Goal: Book appointment/travel/reservation

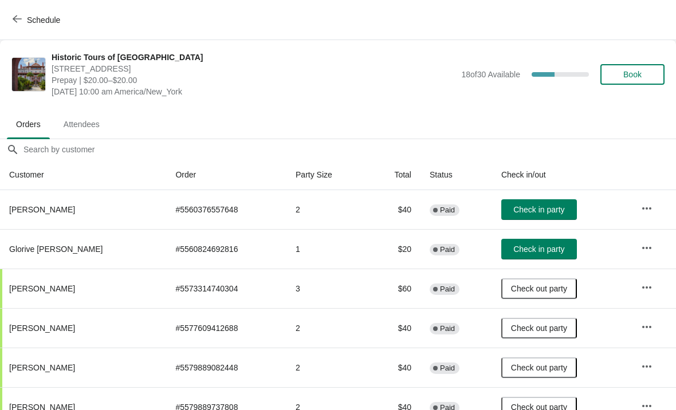
scroll to position [17, 0]
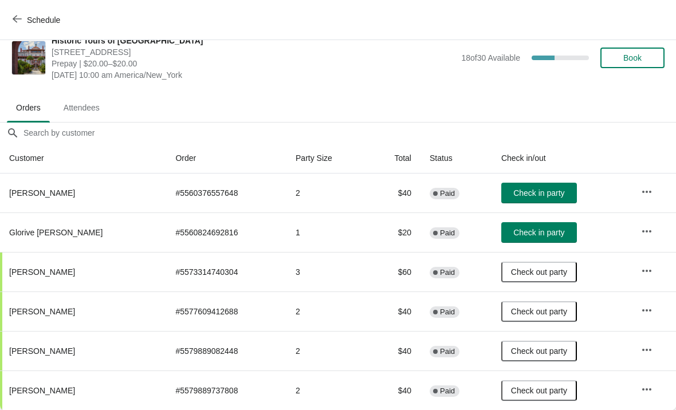
click at [17, 19] on icon "button" at bounding box center [17, 18] width 9 height 7
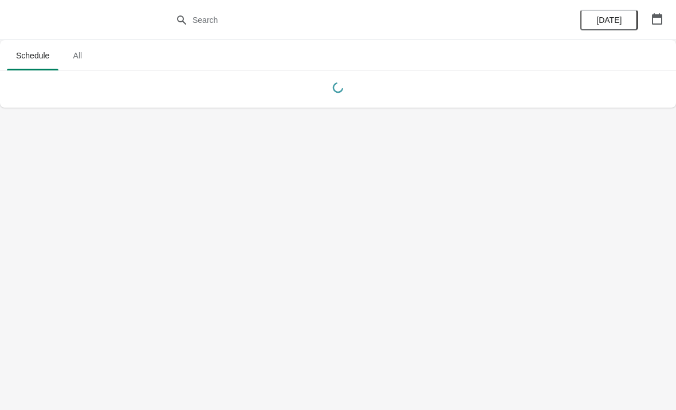
scroll to position [0, 0]
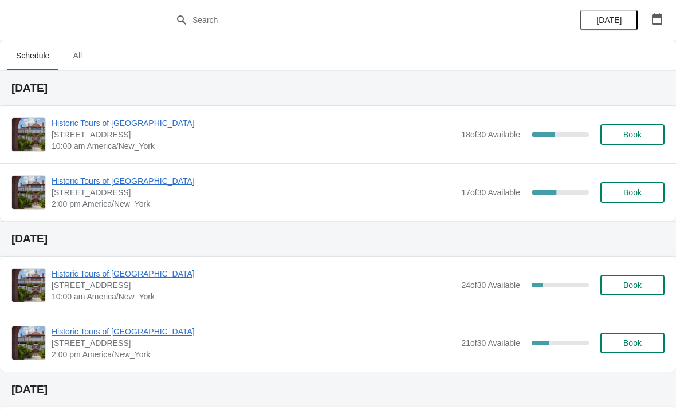
click at [113, 184] on span "Historic Tours of [GEOGRAPHIC_DATA]" at bounding box center [254, 180] width 404 height 11
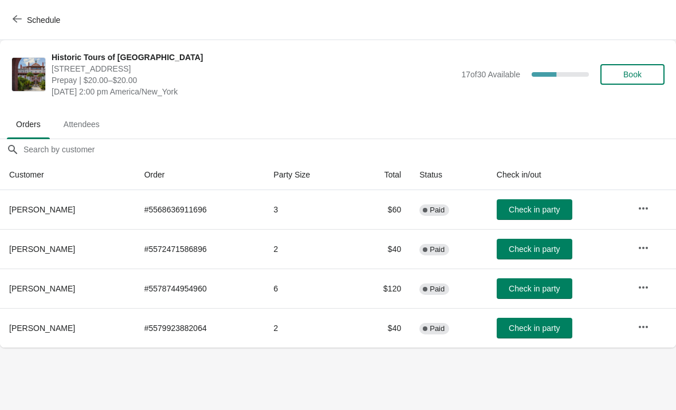
click at [20, 18] on icon "button" at bounding box center [17, 18] width 9 height 9
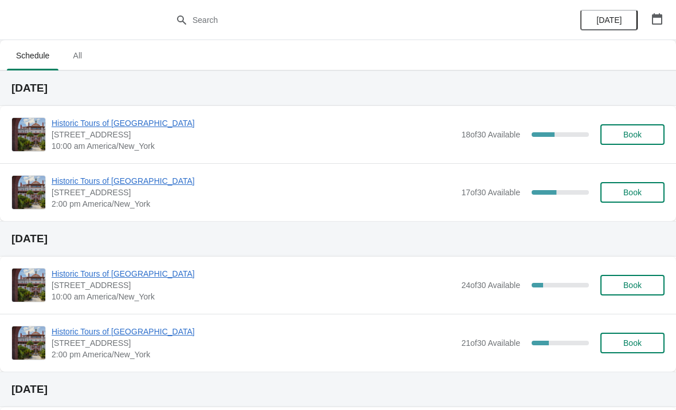
click at [101, 106] on div "Historic Tours of Flagler College 74 King Street, St. Augustine, FL, USA 10:00 …" at bounding box center [338, 134] width 676 height 57
click at [81, 121] on span "Historic Tours of [GEOGRAPHIC_DATA]" at bounding box center [254, 122] width 404 height 11
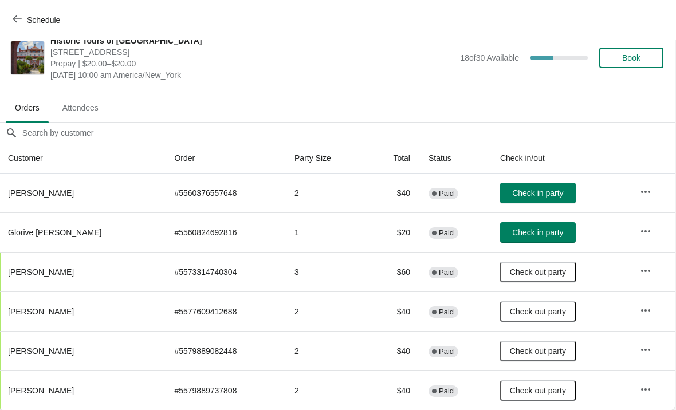
scroll to position [17, 1]
click at [646, 193] on icon "button" at bounding box center [646, 191] width 11 height 11
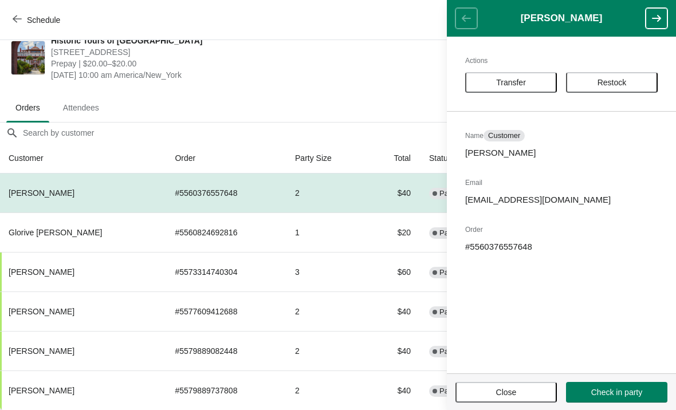
click at [384, 281] on td "$60" at bounding box center [393, 272] width 53 height 40
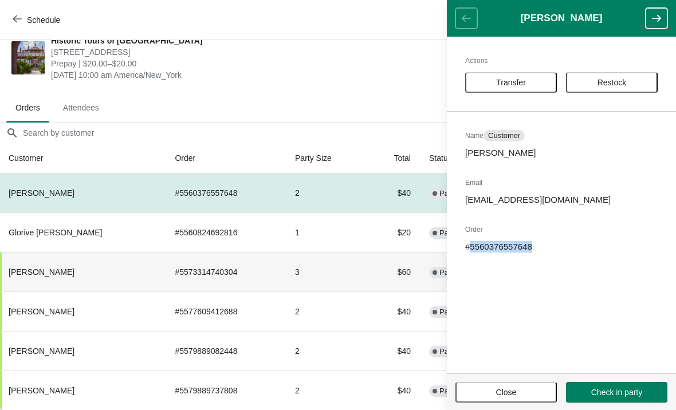
copy p "5560376557648"
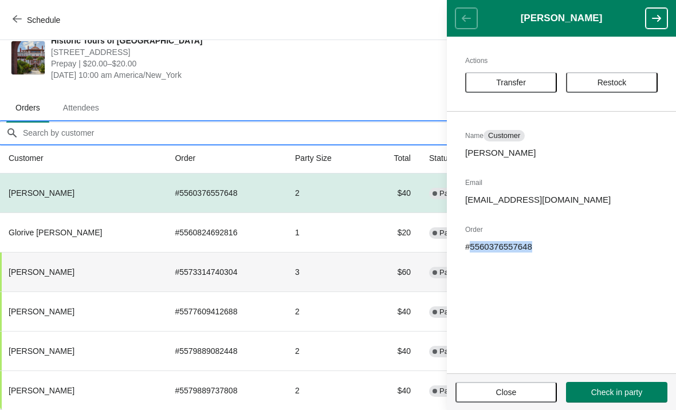
click at [279, 140] on input "Orders filter search" at bounding box center [348, 133] width 653 height 21
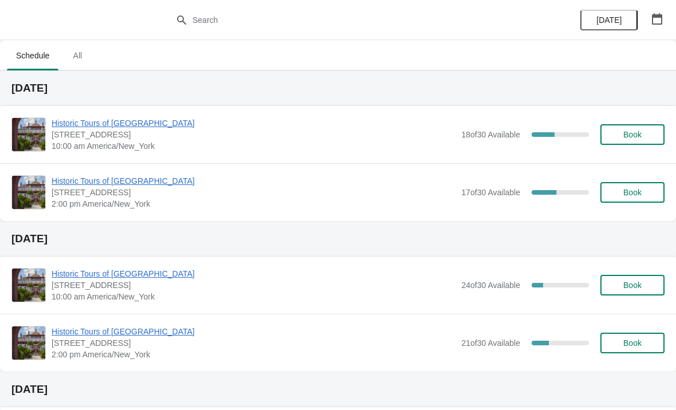
click at [166, 125] on span "Historic Tours of [GEOGRAPHIC_DATA]" at bounding box center [254, 122] width 404 height 11
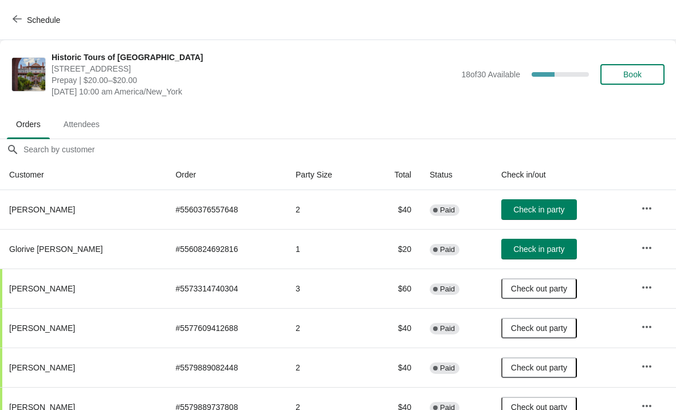
click at [643, 207] on icon "button" at bounding box center [646, 208] width 11 height 11
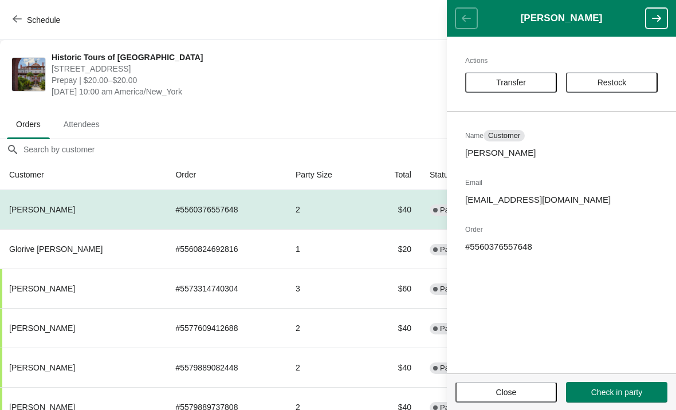
click at [505, 79] on span "Transfer" at bounding box center [511, 82] width 30 height 9
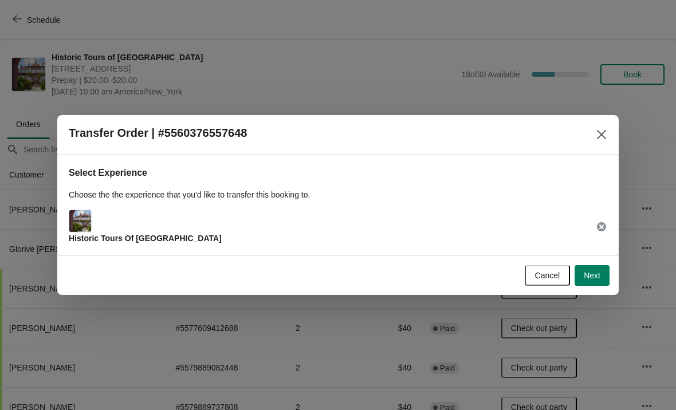
click at [585, 274] on span "Next" at bounding box center [592, 275] width 17 height 9
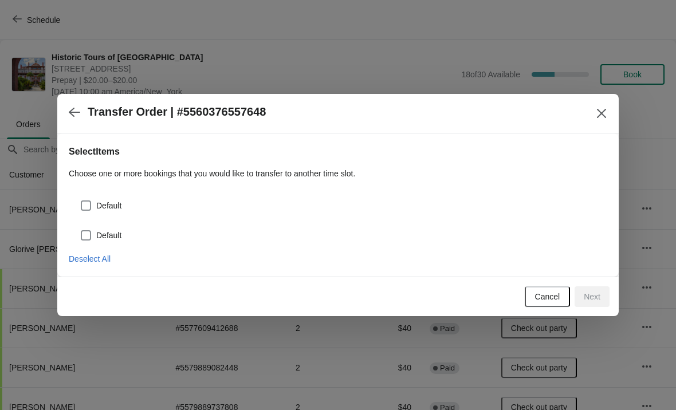
click at [91, 187] on div "Default Default" at bounding box center [338, 214] width 539 height 60
click at [85, 210] on span at bounding box center [86, 206] width 10 height 10
click at [81, 201] on input "Default" at bounding box center [81, 201] width 1 height 1
checkbox input "true"
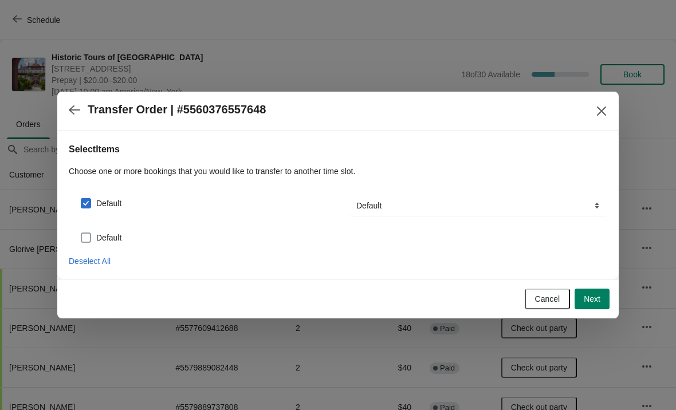
click at [89, 231] on label "Default" at bounding box center [100, 238] width 41 height 16
click at [81, 233] on input "Default" at bounding box center [81, 233] width 1 height 1
checkbox input "true"
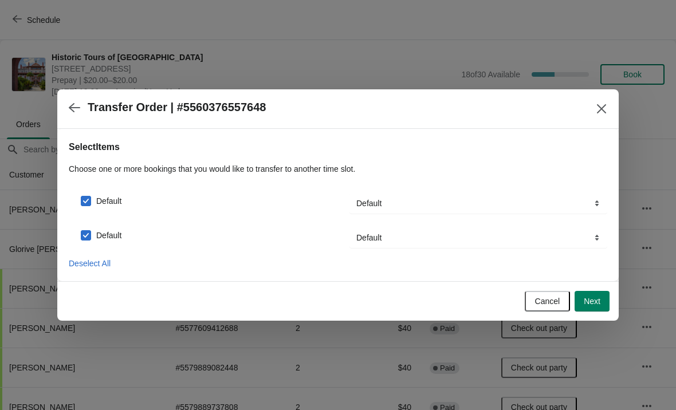
click at [596, 304] on span "Next" at bounding box center [592, 301] width 17 height 9
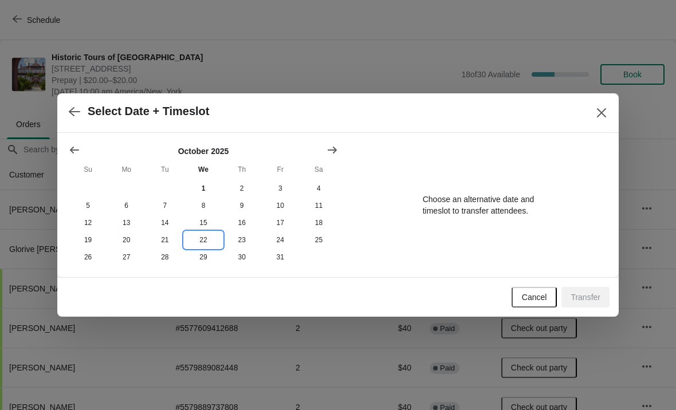
click at [201, 240] on button "22" at bounding box center [203, 239] width 38 height 17
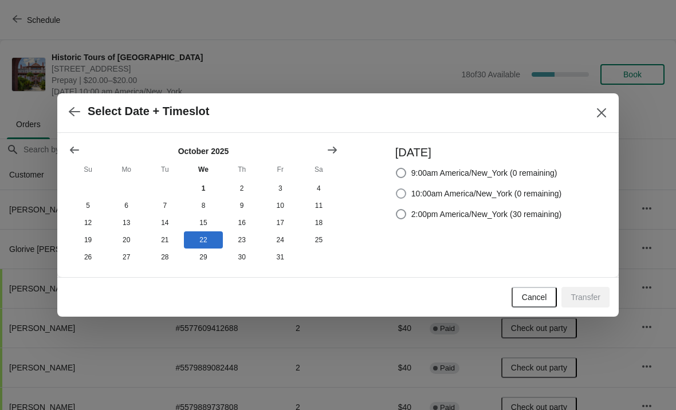
click at [398, 192] on span at bounding box center [401, 194] width 10 height 10
click at [397, 189] on input "10:00am America/New_York (0 remaining)" at bounding box center [396, 189] width 1 height 1
radio input "true"
click at [355, 56] on div at bounding box center [338, 205] width 676 height 410
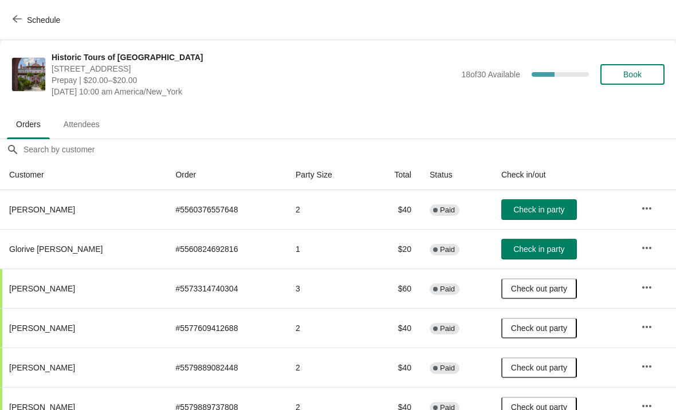
click at [14, 15] on icon "button" at bounding box center [17, 18] width 9 height 9
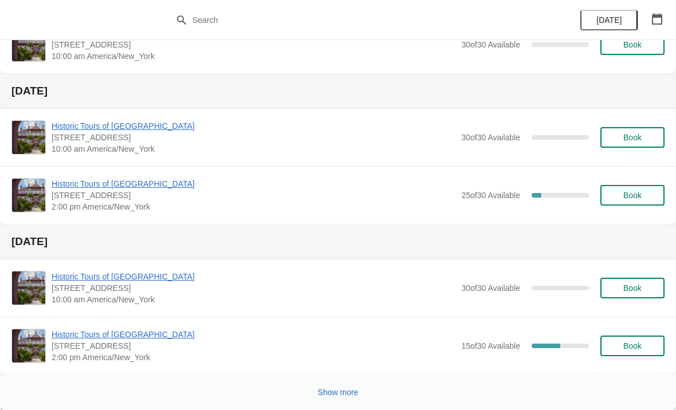
scroll to position [843, 0]
click at [334, 392] on span "Show more" at bounding box center [338, 392] width 41 height 9
click at [340, 391] on span "Show more" at bounding box center [338, 392] width 41 height 9
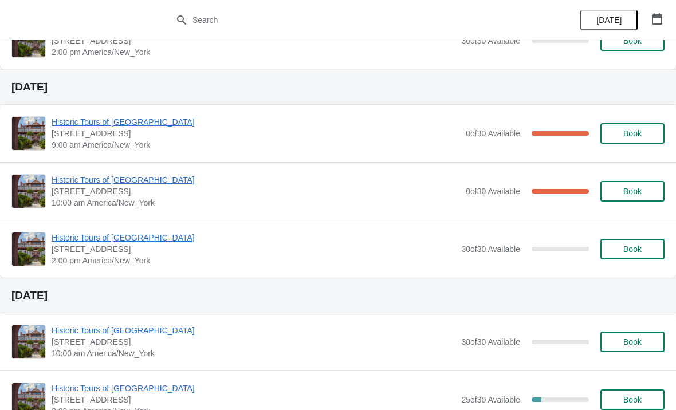
scroll to position [2925, 0]
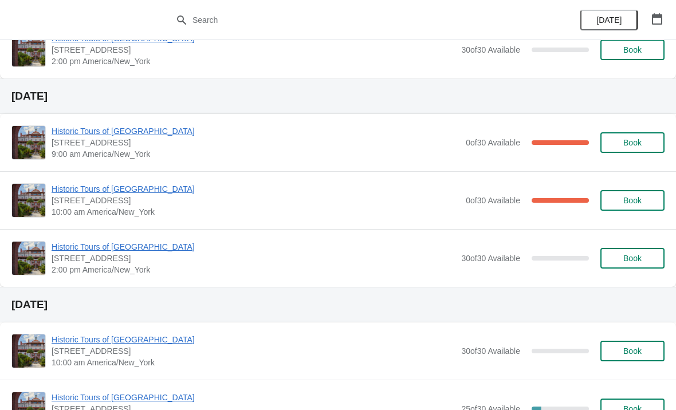
click at [146, 190] on span "Historic Tours of [GEOGRAPHIC_DATA]" at bounding box center [256, 188] width 409 height 11
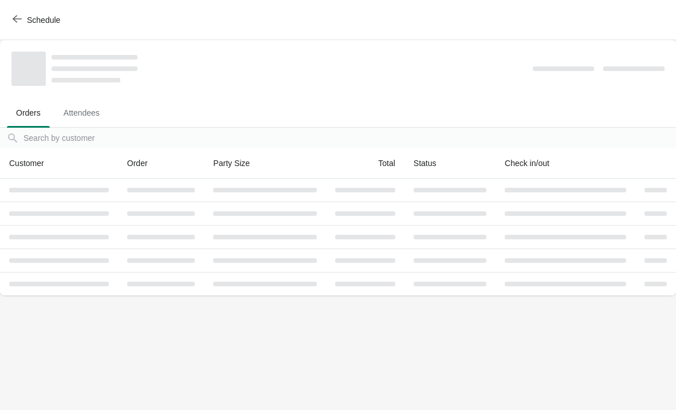
scroll to position [0, 0]
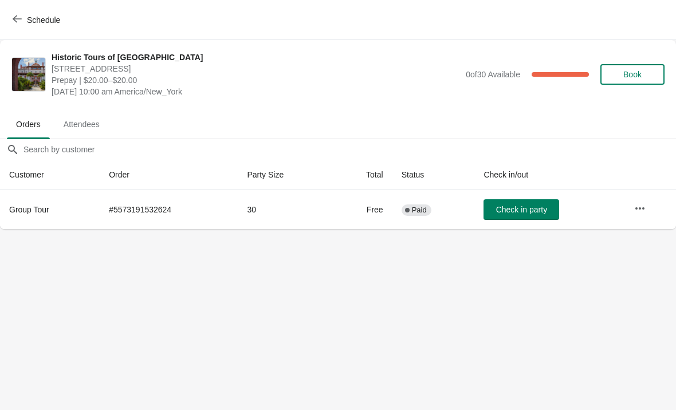
click at [42, 16] on span "Schedule" at bounding box center [43, 19] width 33 height 9
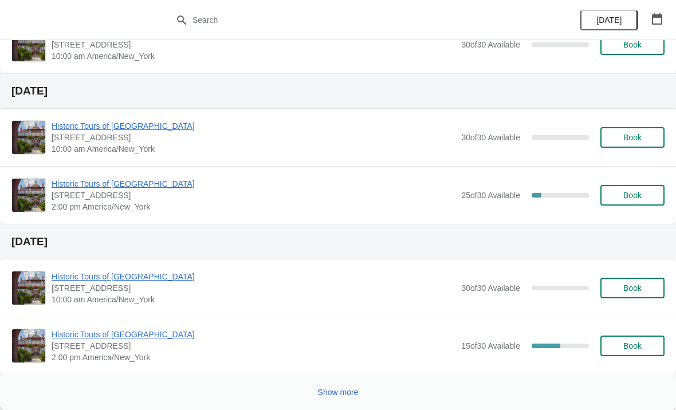
scroll to position [843, 0]
click at [343, 395] on span "Show more" at bounding box center [338, 392] width 41 height 9
click at [320, 402] on button "Show more" at bounding box center [338, 392] width 50 height 21
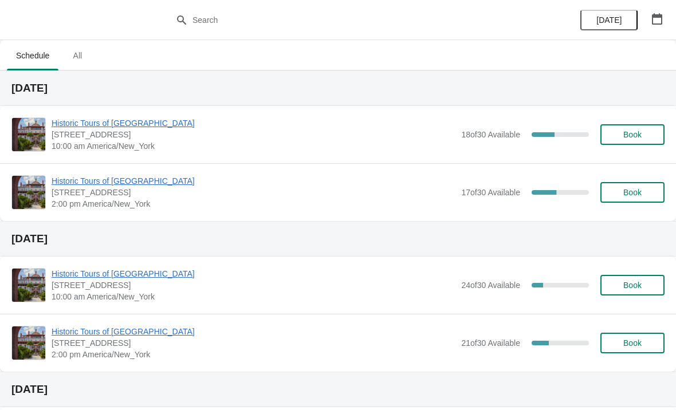
scroll to position [0, 0]
click at [77, 123] on span "Historic Tours of [GEOGRAPHIC_DATA]" at bounding box center [254, 122] width 404 height 11
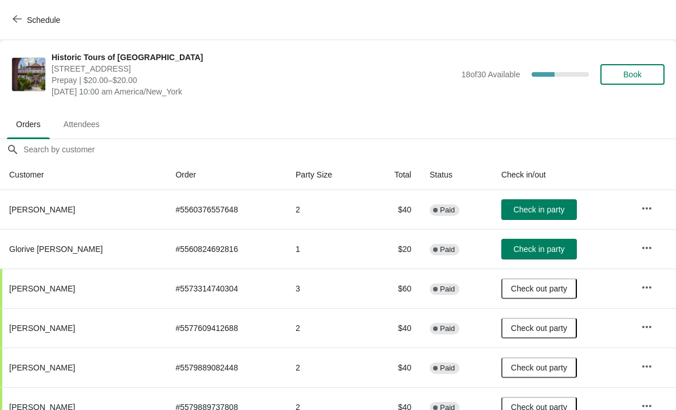
click at [643, 205] on icon "button" at bounding box center [646, 208] width 11 height 11
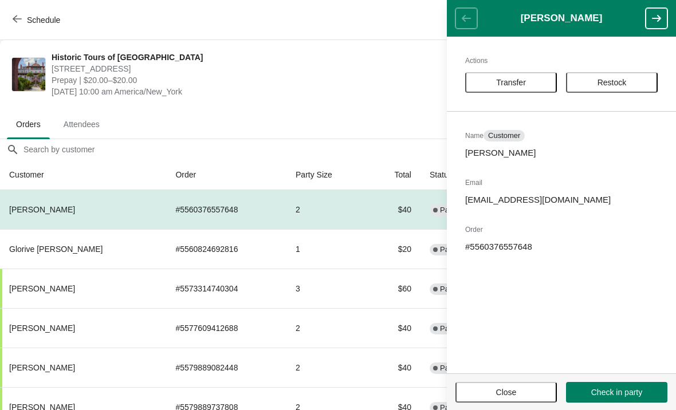
click at [517, 77] on button "Transfer" at bounding box center [511, 82] width 92 height 21
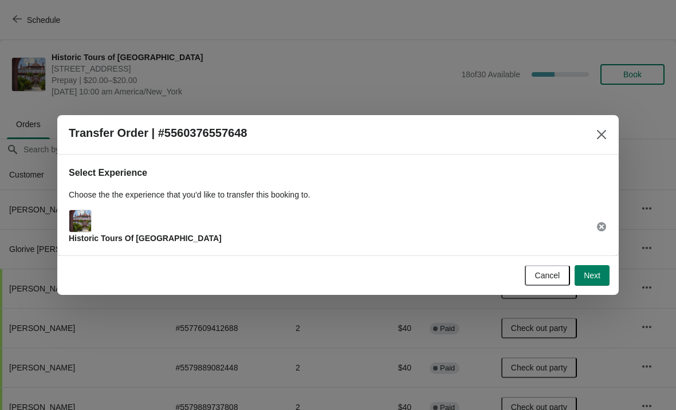
click at [591, 277] on span "Next" at bounding box center [592, 275] width 17 height 9
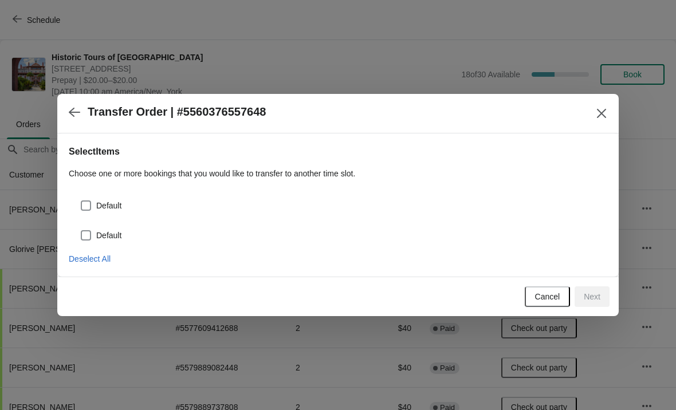
click at [103, 209] on span "Default" at bounding box center [108, 205] width 25 height 11
click at [81, 201] on input "Default" at bounding box center [81, 201] width 1 height 1
checkbox input "true"
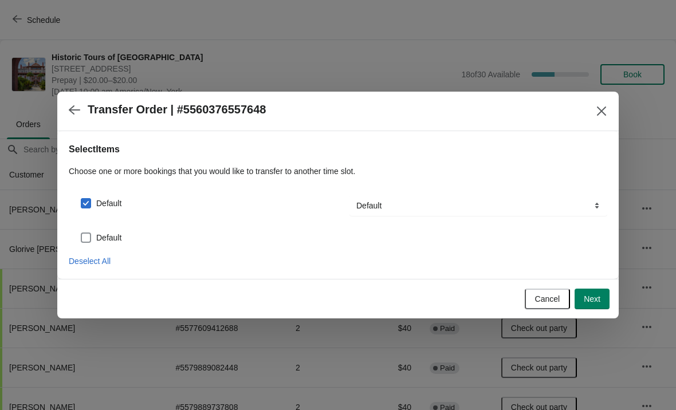
click at [96, 227] on div "Default" at bounding box center [338, 233] width 539 height 25
click at [119, 244] on label "Default" at bounding box center [100, 238] width 41 height 16
click at [81, 233] on input "Default" at bounding box center [81, 233] width 1 height 1
checkbox input "true"
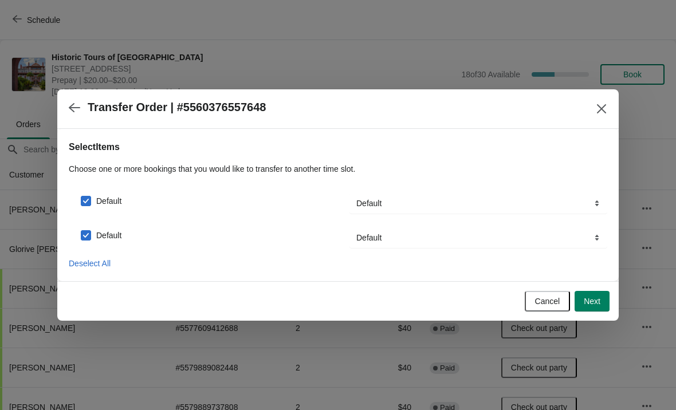
click at [584, 309] on button "Next" at bounding box center [592, 301] width 35 height 21
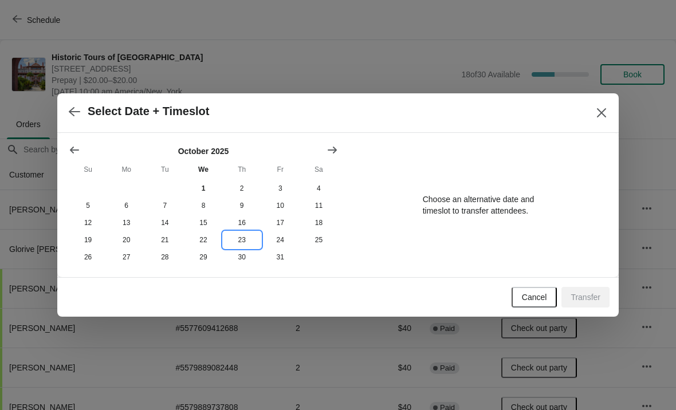
click at [241, 239] on button "23" at bounding box center [242, 239] width 38 height 17
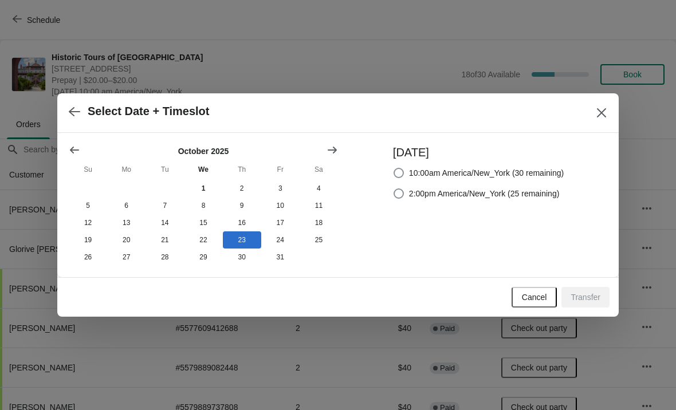
click at [393, 165] on label "10:00am America/New_York (30 remaining)" at bounding box center [478, 173] width 171 height 16
click at [394, 168] on input "10:00am America/New_York (30 remaining)" at bounding box center [394, 168] width 1 height 1
radio input "true"
click at [583, 292] on button "Transfer" at bounding box center [586, 297] width 48 height 21
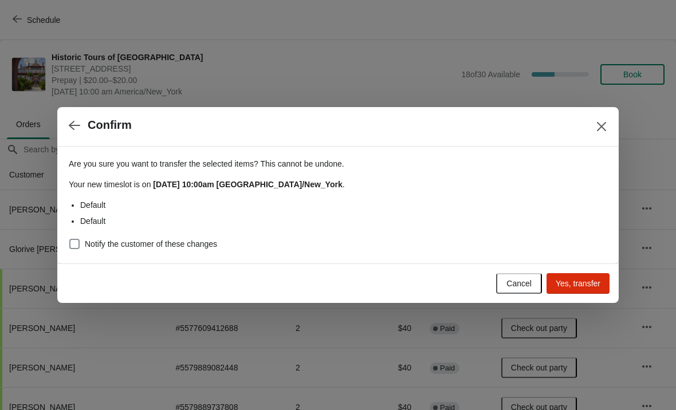
click at [578, 276] on button "Yes, transfer" at bounding box center [578, 283] width 63 height 21
click at [79, 247] on span at bounding box center [74, 244] width 10 height 10
click at [70, 240] on input "Notify the customer of these changes" at bounding box center [69, 239] width 1 height 1
checkbox input "true"
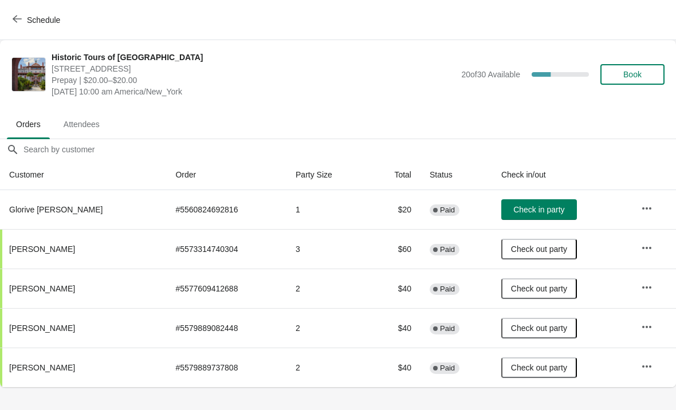
click at [646, 206] on icon "button" at bounding box center [646, 208] width 11 height 11
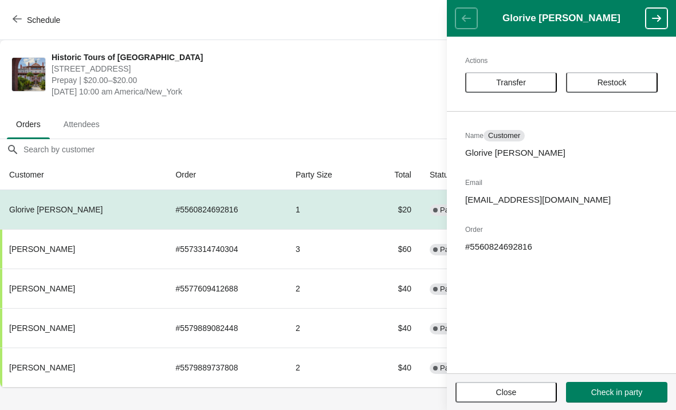
click at [526, 80] on span "Transfer" at bounding box center [511, 82] width 30 height 9
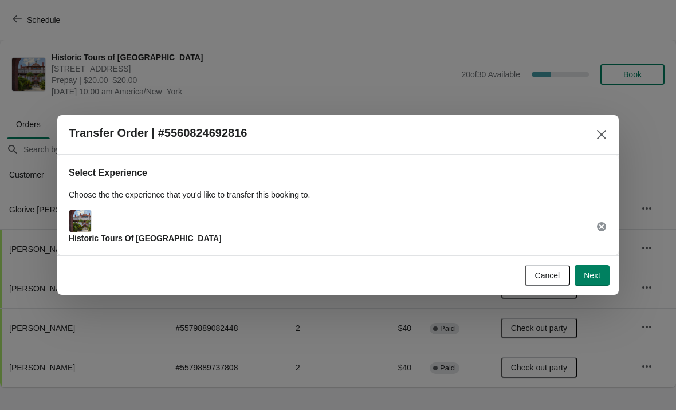
click at [594, 269] on button "Next" at bounding box center [592, 275] width 35 height 21
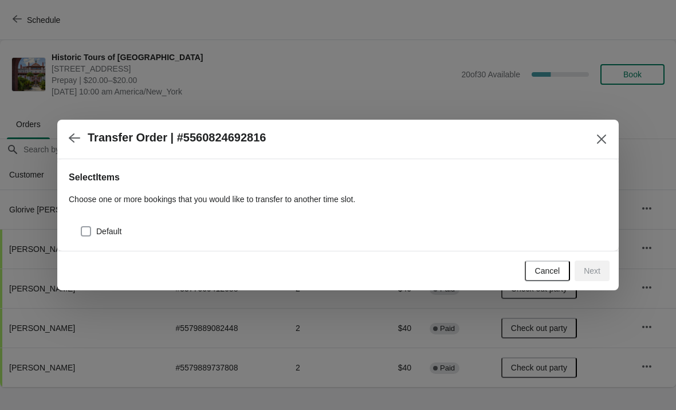
click at [92, 226] on label "Default" at bounding box center [100, 231] width 41 height 16
click at [81, 226] on input "Default" at bounding box center [81, 226] width 1 height 1
checkbox input "true"
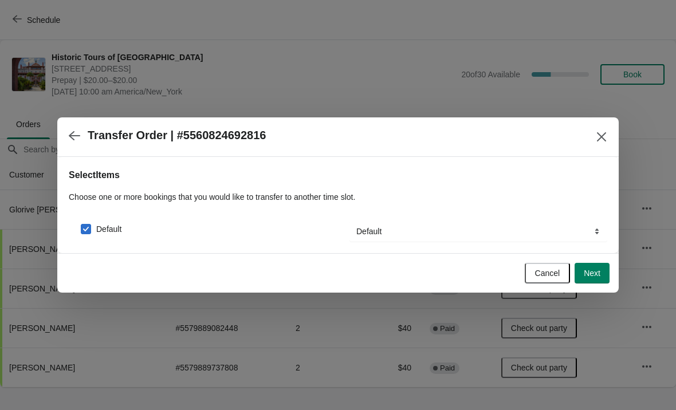
click at [595, 269] on span "Next" at bounding box center [592, 273] width 17 height 9
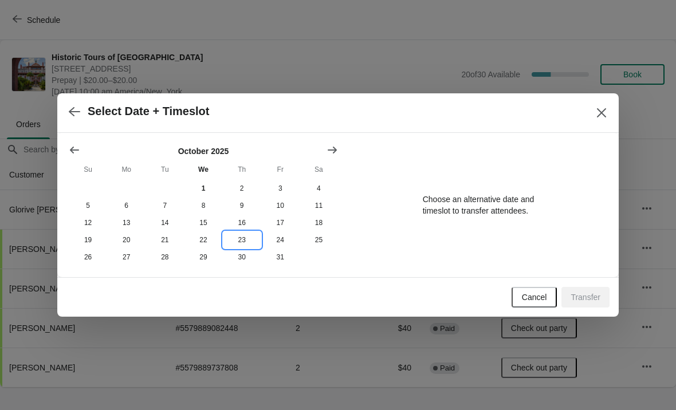
click at [250, 238] on button "23" at bounding box center [242, 239] width 38 height 17
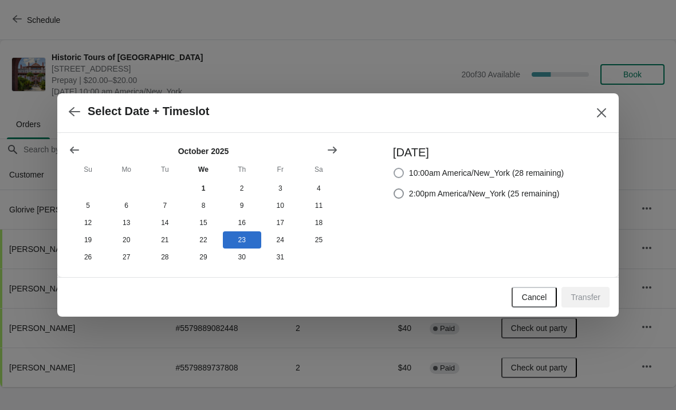
click at [394, 172] on span at bounding box center [399, 173] width 10 height 10
click at [394, 168] on input "10:00am America/New_York (28 remaining)" at bounding box center [394, 168] width 1 height 1
radio input "true"
click at [590, 300] on span "Transfer" at bounding box center [586, 297] width 30 height 9
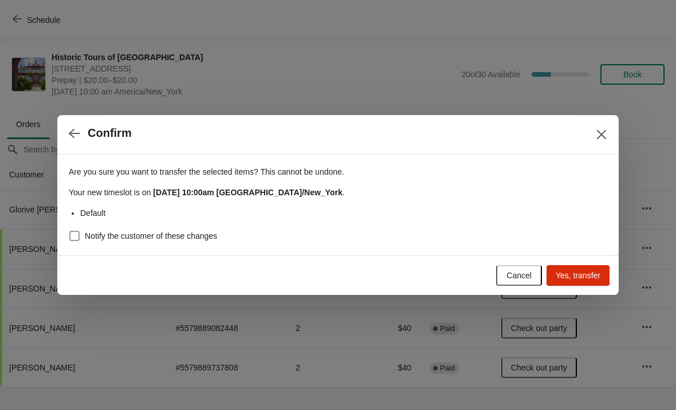
click at [83, 233] on label "Notify the customer of these changes" at bounding box center [143, 236] width 148 height 16
click at [70, 231] on input "Notify the customer of these changes" at bounding box center [69, 231] width 1 height 1
checkbox input "true"
click at [584, 275] on span "Yes, transfer" at bounding box center [578, 275] width 45 height 9
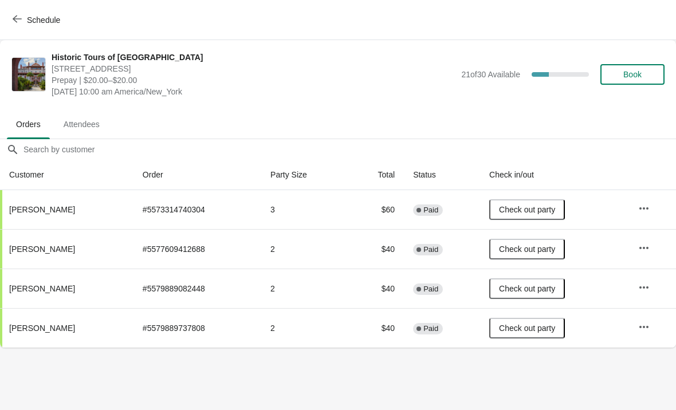
click at [29, 20] on span "Schedule" at bounding box center [43, 19] width 33 height 9
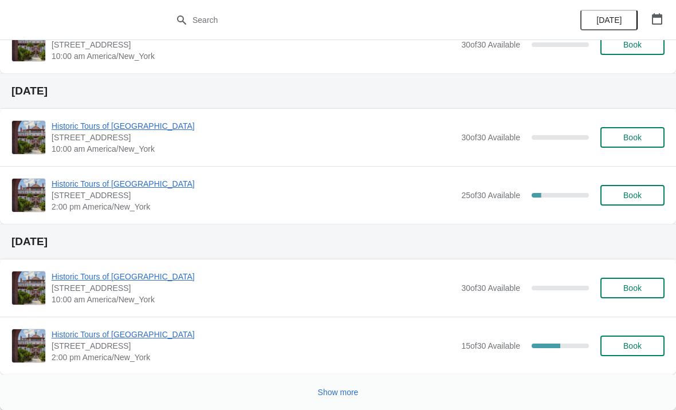
scroll to position [843, 0]
click at [346, 394] on span "Show more" at bounding box center [338, 392] width 41 height 9
click at [345, 393] on span "Show more" at bounding box center [338, 392] width 41 height 9
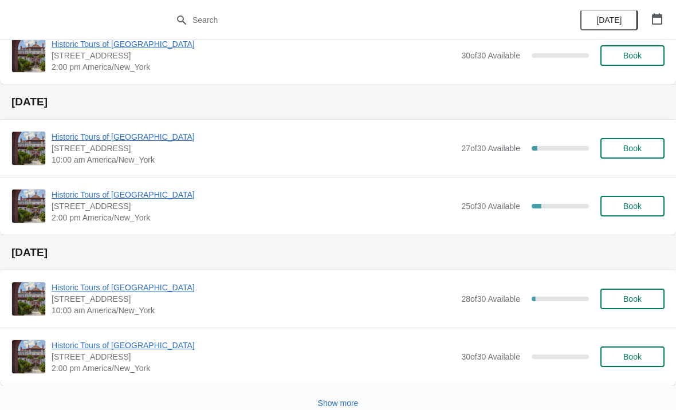
scroll to position [3111, 0]
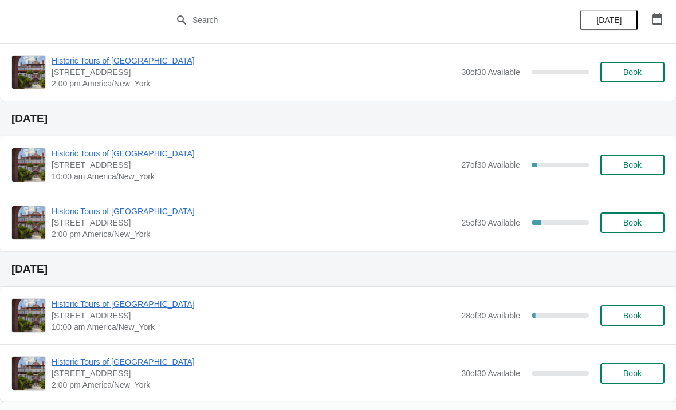
click at [68, 157] on span "Historic Tours of [GEOGRAPHIC_DATA]" at bounding box center [254, 153] width 404 height 11
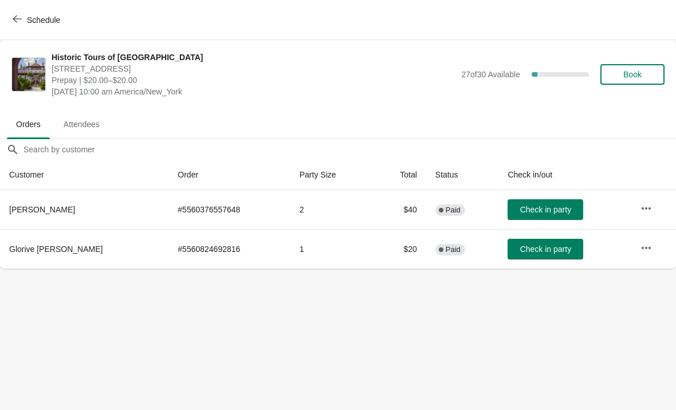
click at [29, 22] on span "Schedule" at bounding box center [43, 19] width 33 height 9
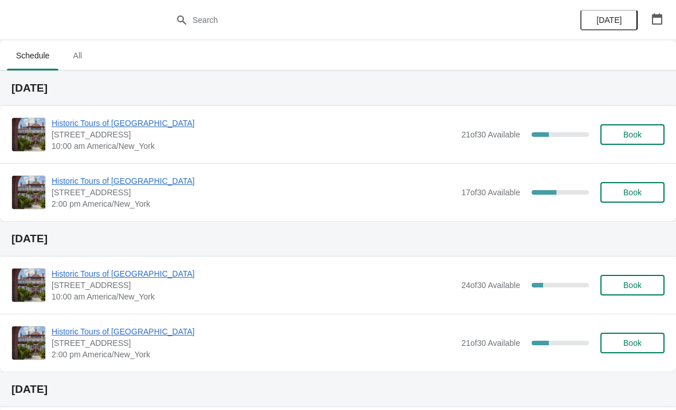
click at [142, 186] on span "Historic Tours of [GEOGRAPHIC_DATA]" at bounding box center [254, 180] width 404 height 11
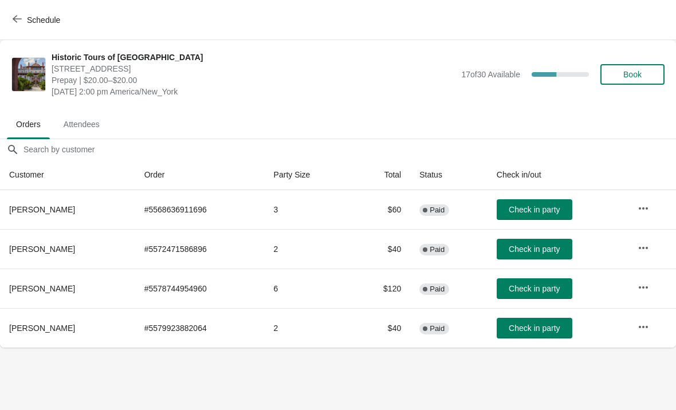
click at [27, 15] on span "Schedule" at bounding box center [43, 19] width 33 height 9
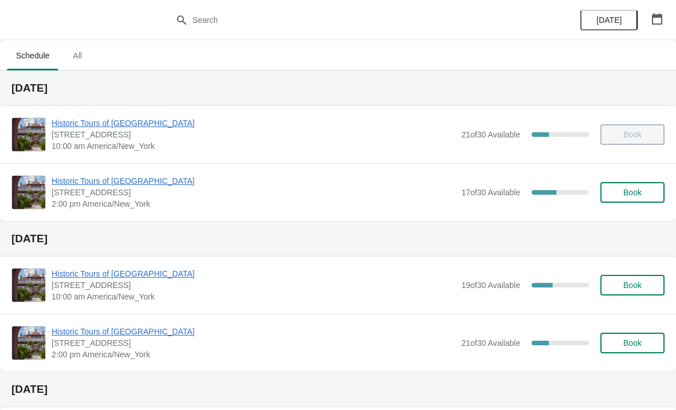
click at [148, 178] on span "Historic Tours of [GEOGRAPHIC_DATA]" at bounding box center [254, 180] width 404 height 11
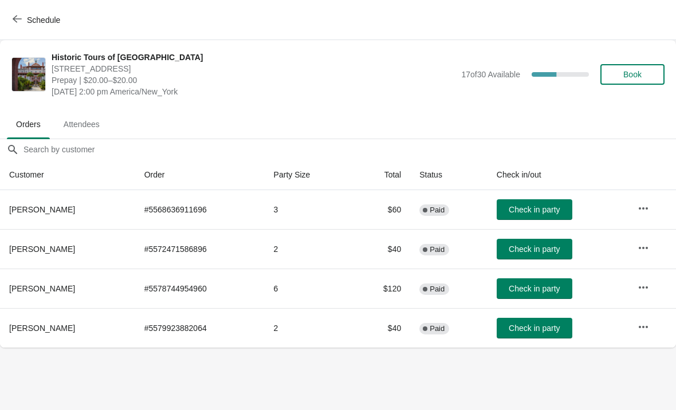
click at [631, 71] on span "Book" at bounding box center [632, 74] width 18 height 9
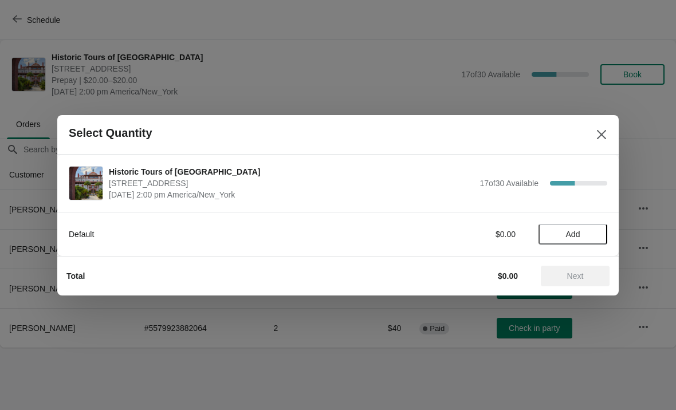
click at [571, 233] on span "Add" at bounding box center [573, 234] width 14 height 9
click at [575, 272] on span "Next" at bounding box center [575, 276] width 17 height 9
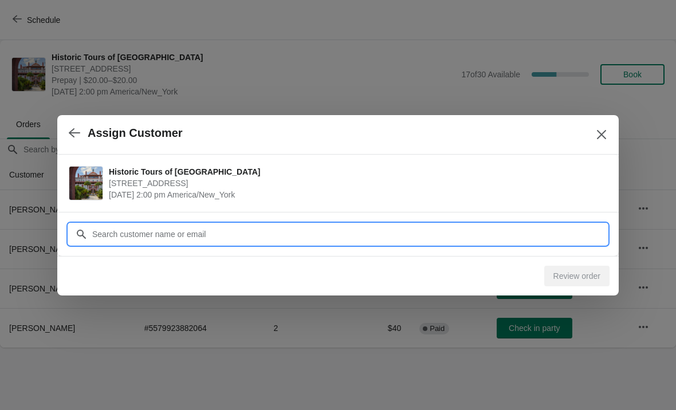
click at [216, 240] on input "Customer" at bounding box center [350, 234] width 516 height 21
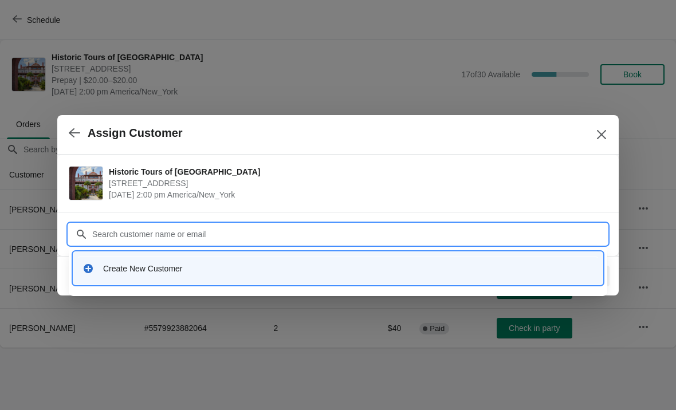
click at [140, 269] on div "Create New Customer" at bounding box center [348, 268] width 490 height 11
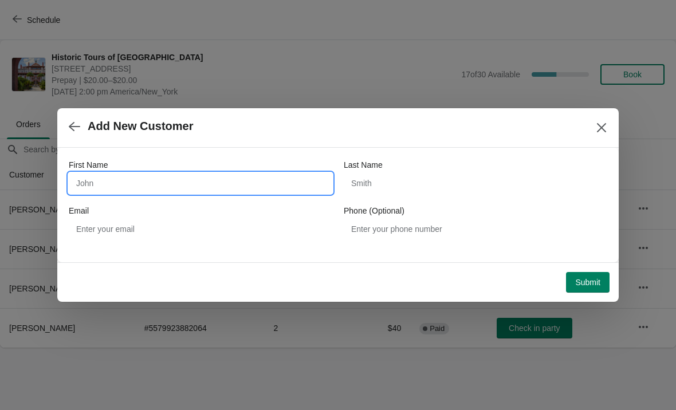
click at [183, 179] on input "First Name" at bounding box center [201, 183] width 264 height 21
type input "[PERSON_NAME]"
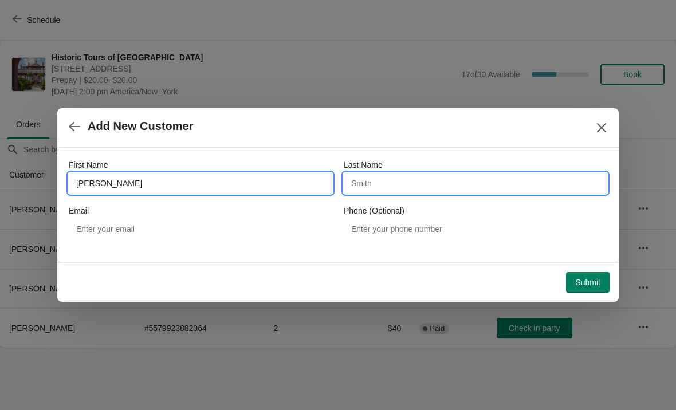
click at [429, 179] on input "Last Name" at bounding box center [476, 183] width 264 height 21
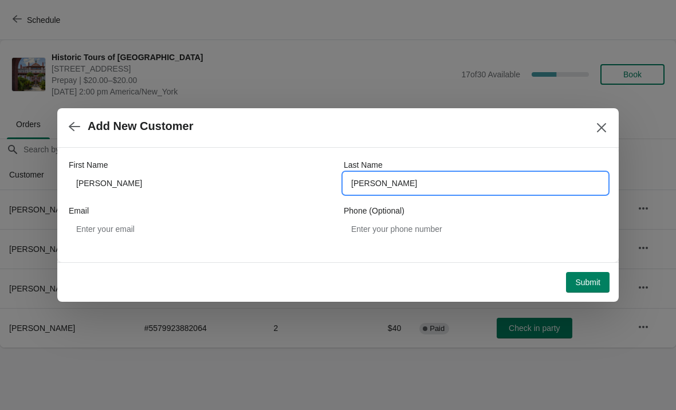
type input "[PERSON_NAME]"
click at [417, 143] on div "Add New Customer" at bounding box center [338, 128] width 562 height 40
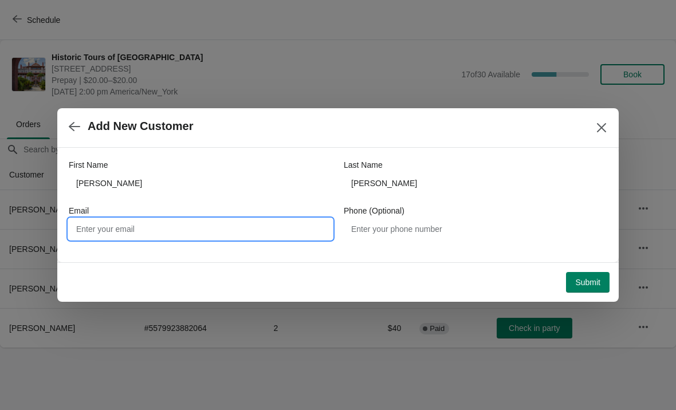
click at [244, 230] on input "Email" at bounding box center [201, 229] width 264 height 21
type input "[EMAIL_ADDRESS][DOMAIN_NAME]"
click at [579, 280] on span "Submit" at bounding box center [587, 282] width 25 height 9
